Goal: Entertainment & Leisure: Consume media (video, audio)

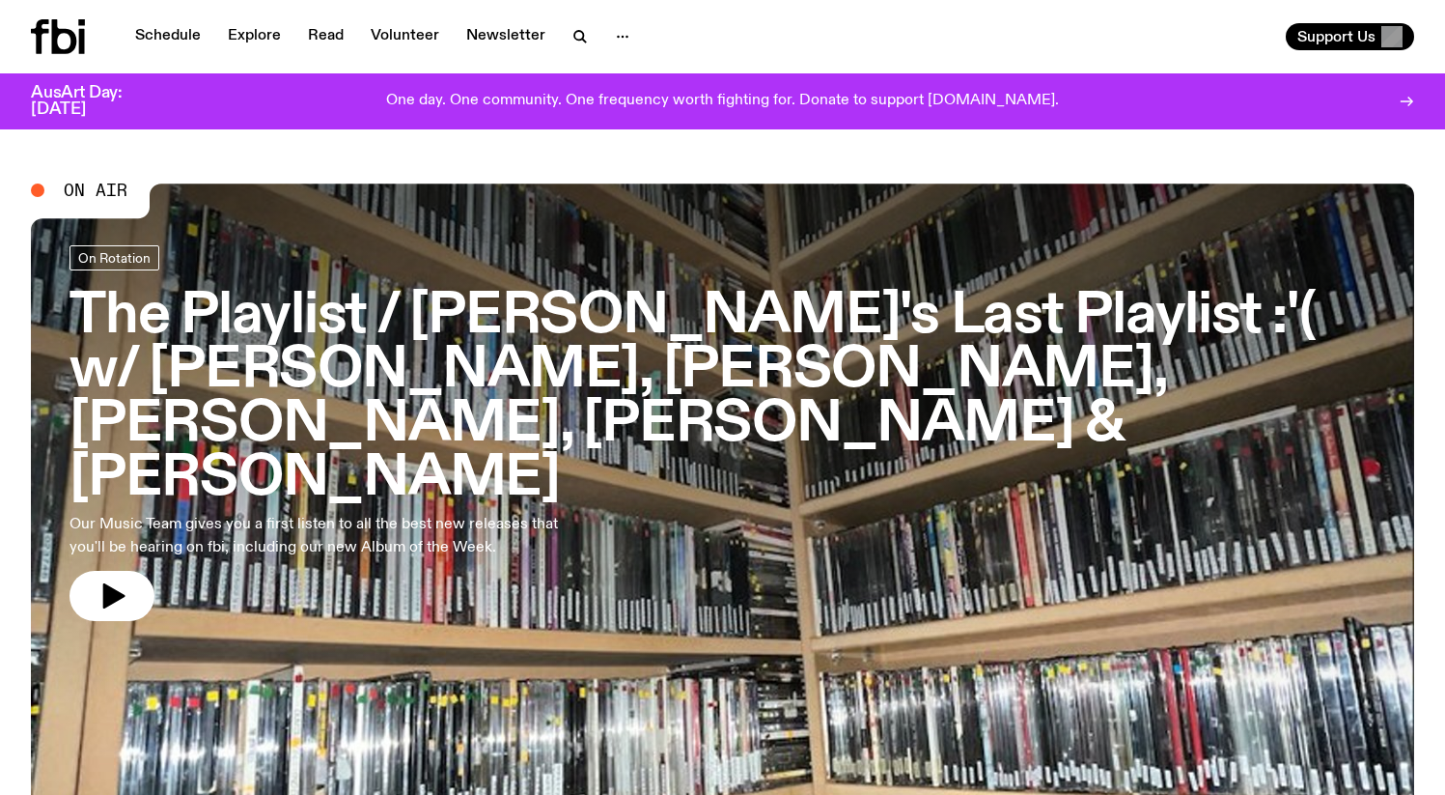
click at [85, 186] on span "On Air" at bounding box center [96, 190] width 64 height 17
click at [61, 190] on div "On Air" at bounding box center [79, 190] width 97 height 17
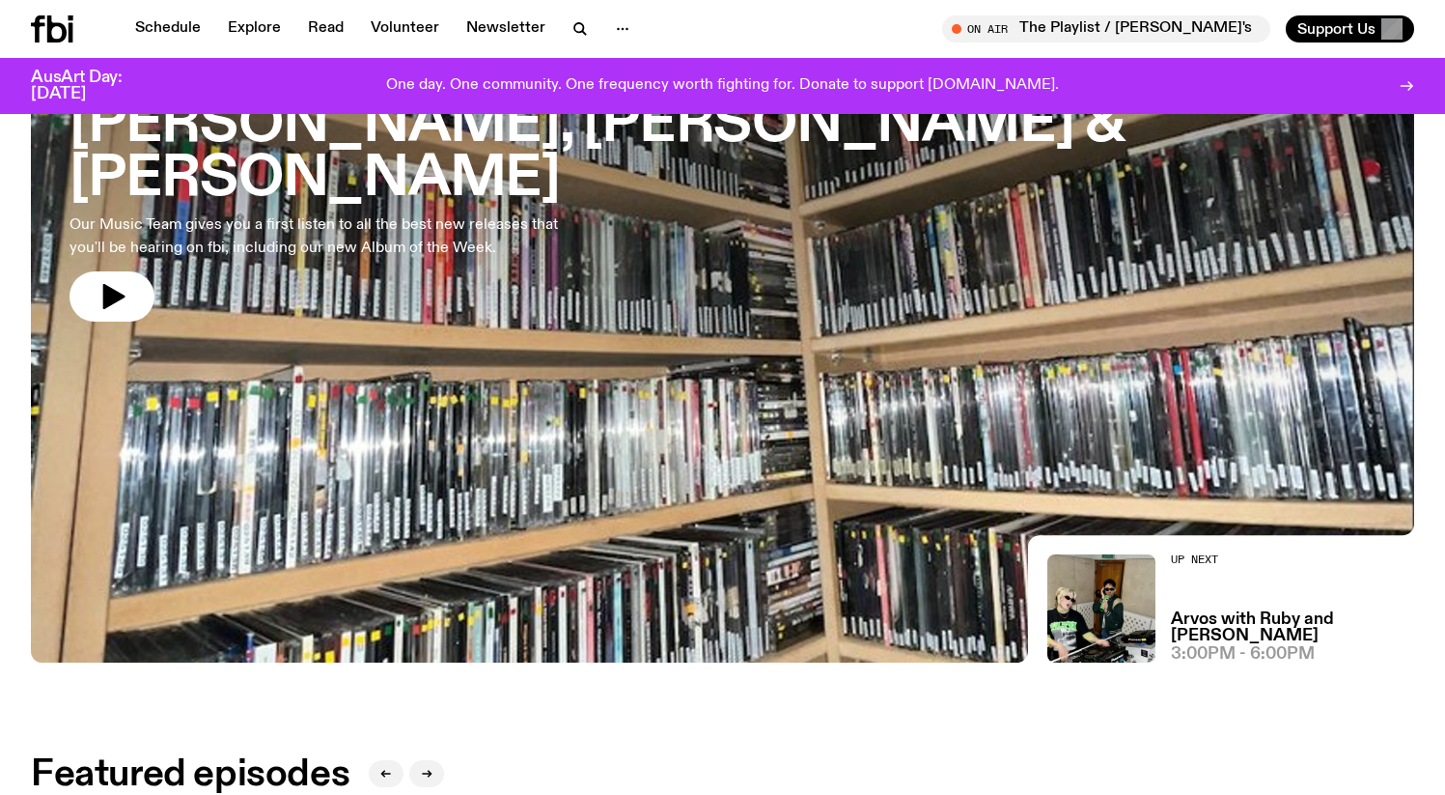
scroll to position [165, 0]
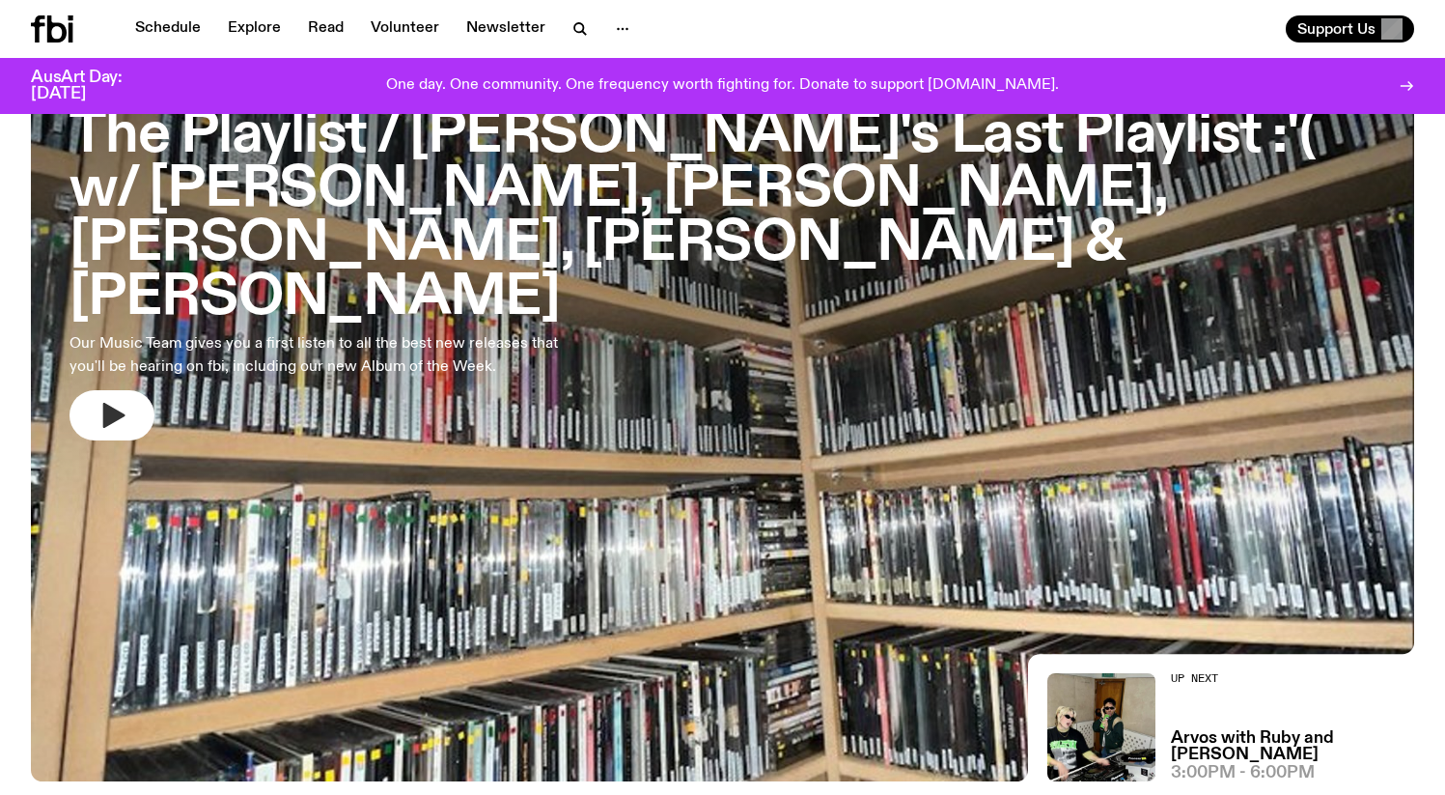
click at [104, 403] on icon "button" at bounding box center [114, 415] width 22 height 25
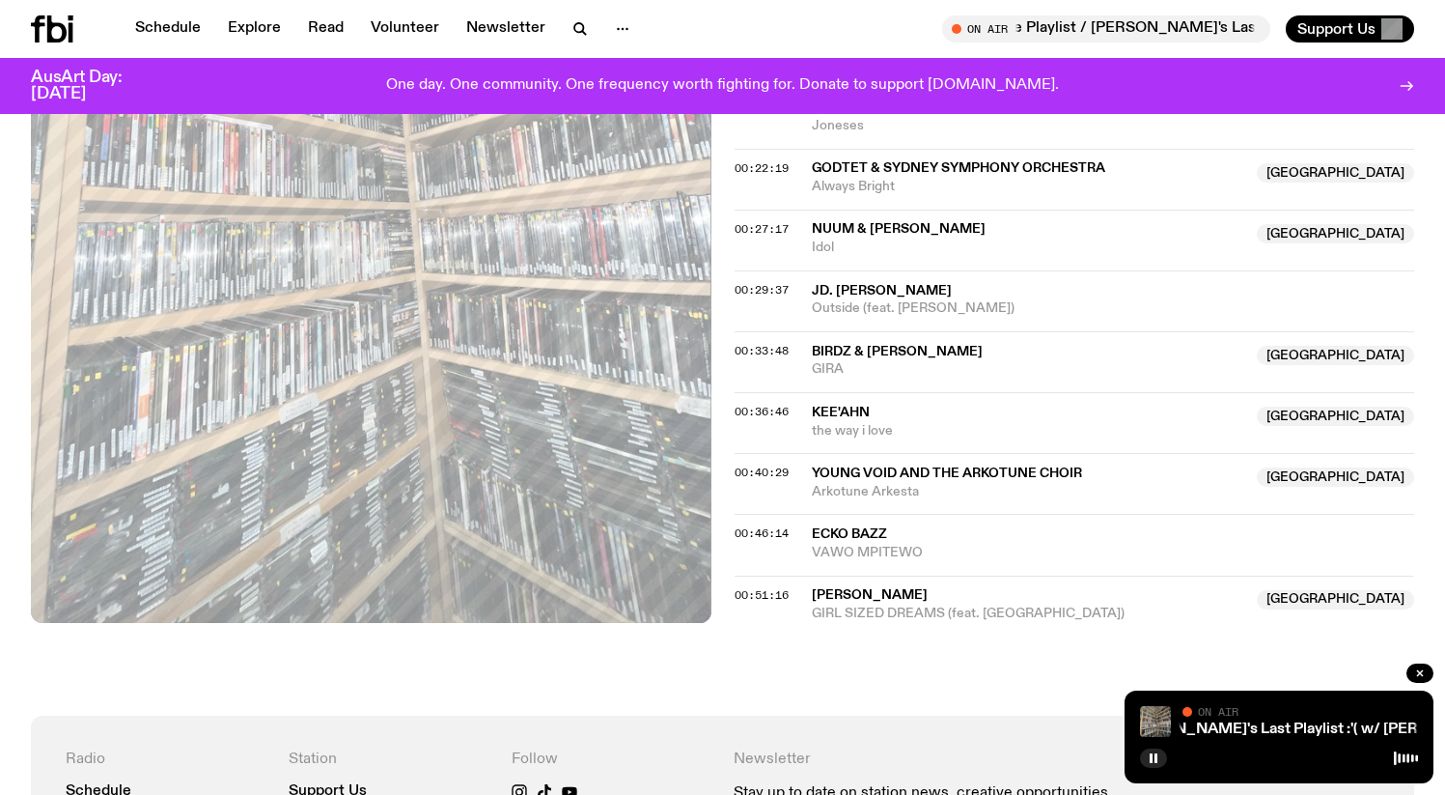
scroll to position [1326, 0]
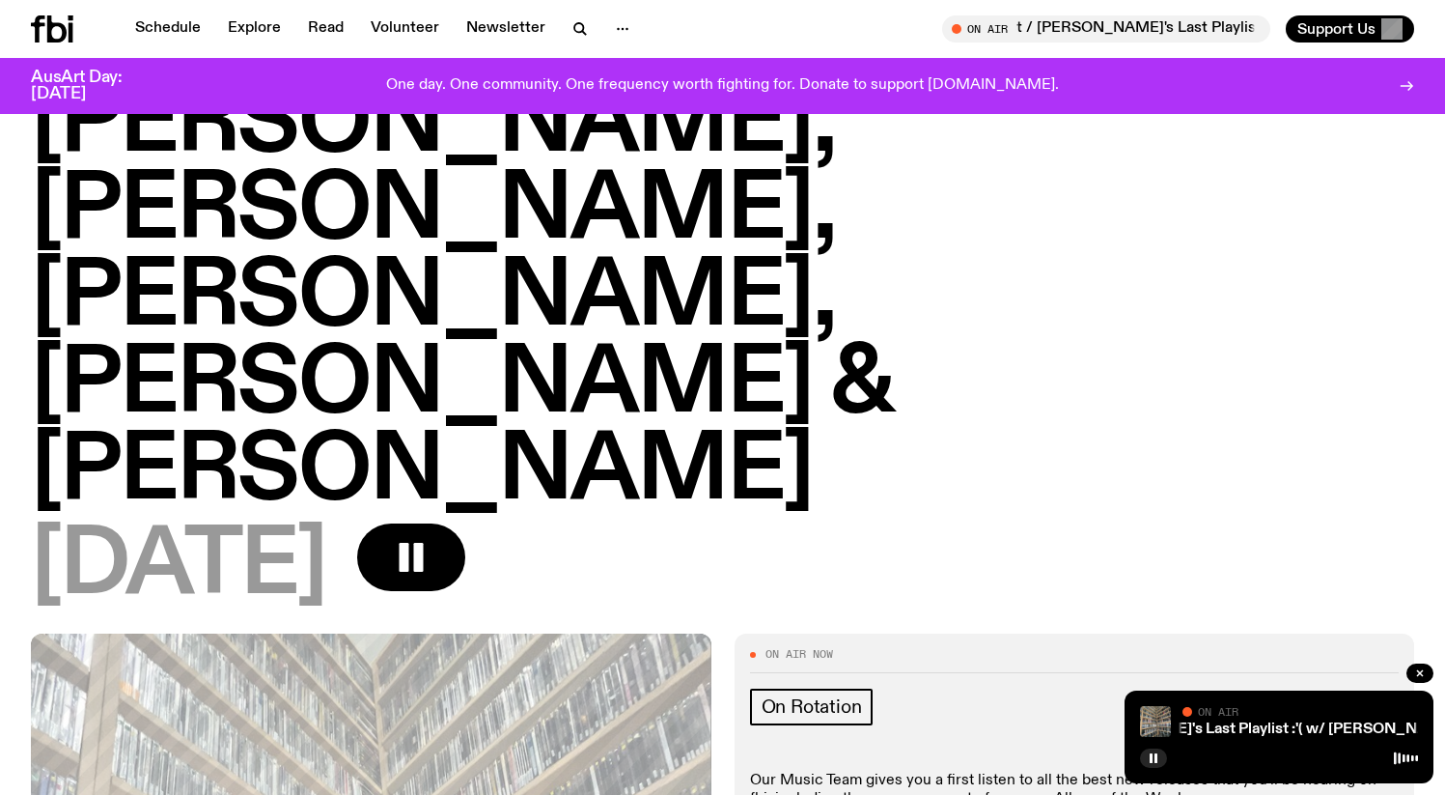
scroll to position [0, 0]
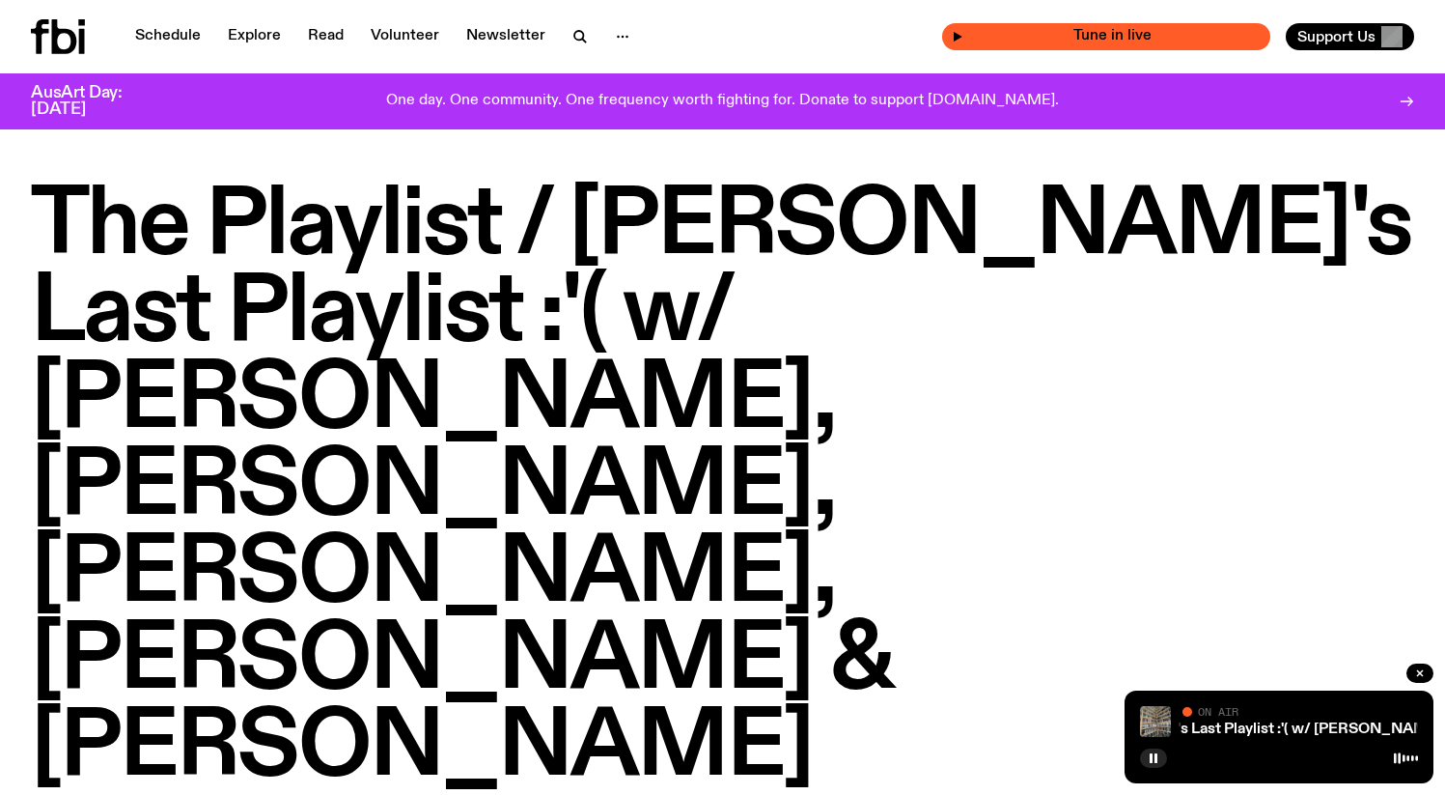
click at [1057, 42] on span "Tune in live" at bounding box center [1111, 36] width 297 height 14
click at [959, 42] on div "Tune in live" at bounding box center [1106, 36] width 328 height 27
click at [955, 33] on div "Tune in live" at bounding box center [1106, 36] width 328 height 27
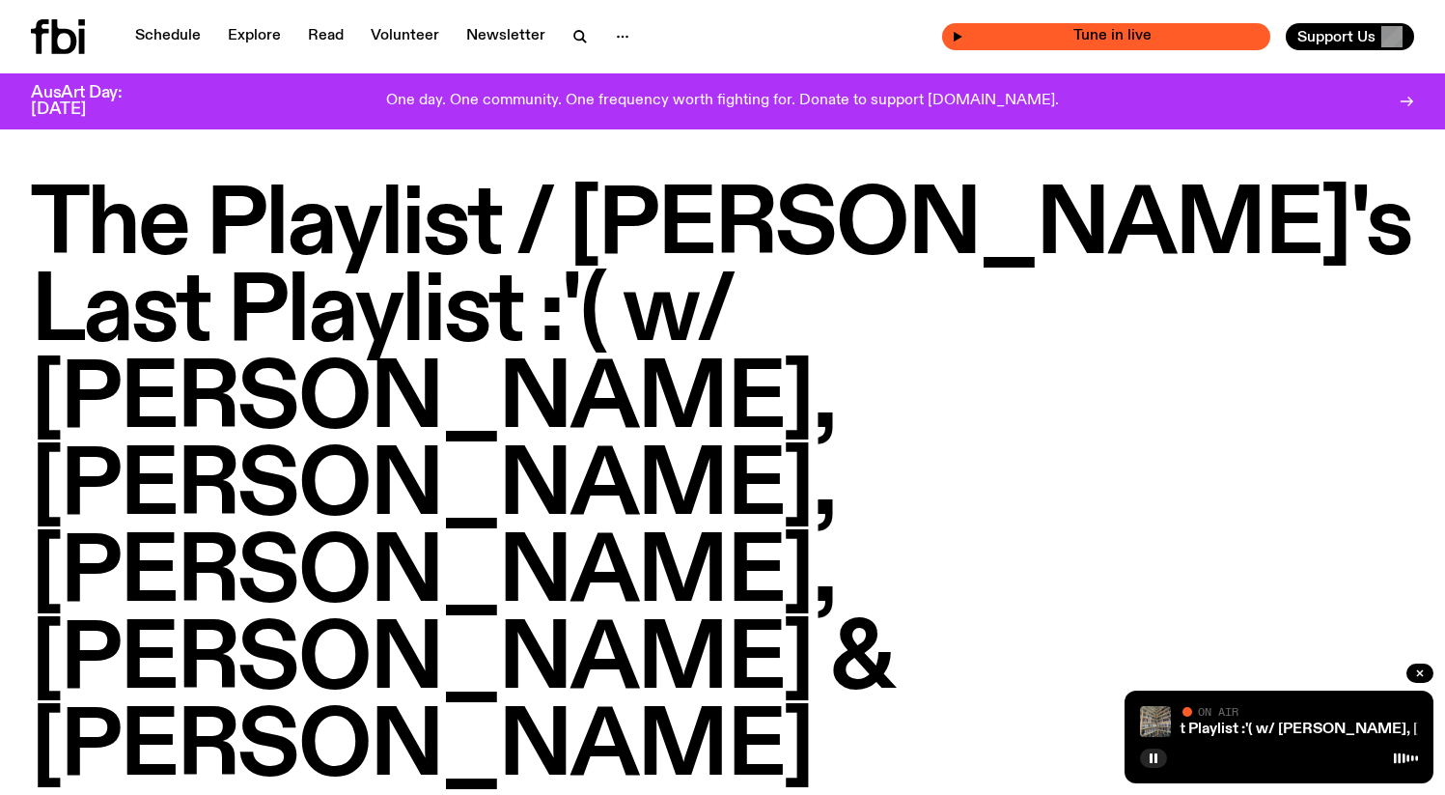
click at [955, 33] on div "Tune in live" at bounding box center [1106, 36] width 328 height 27
